Goal: Task Accomplishment & Management: Manage account settings

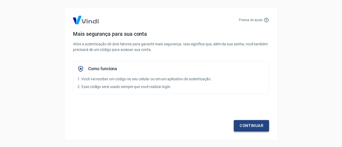
click at [252, 127] on link "Continuar" at bounding box center [251, 125] width 35 height 11
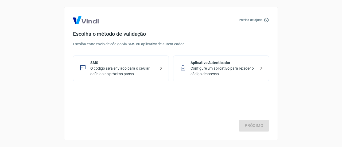
click at [103, 67] on p "O código será enviado para o celular definido no próximo passo." at bounding box center [122, 71] width 65 height 11
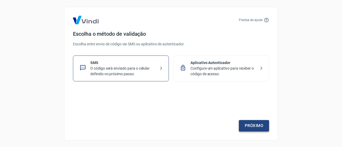
click at [244, 123] on link "Próximo" at bounding box center [254, 125] width 30 height 11
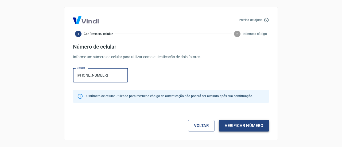
type input "[PHONE_NUMBER]"
click at [238, 125] on button "Verificar número" at bounding box center [244, 125] width 50 height 11
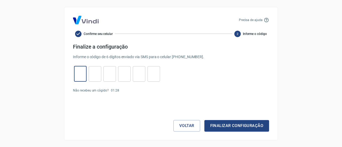
click at [75, 76] on input "tel" at bounding box center [80, 73] width 13 height 11
type input "3"
type input "7"
type input "9"
type input "5"
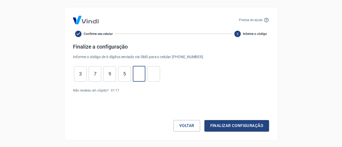
type input "6"
type input "2"
click at [228, 124] on button "Finalizar configuração" at bounding box center [236, 125] width 65 height 11
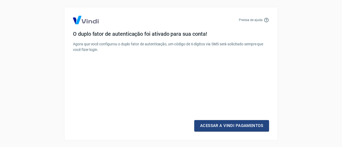
click at [228, 124] on link "Acessar a Vindi Pagamentos" at bounding box center [231, 125] width 75 height 11
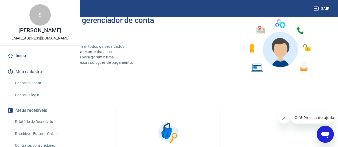
scroll to position [240, 0]
